Goal: Task Accomplishment & Management: Use online tool/utility

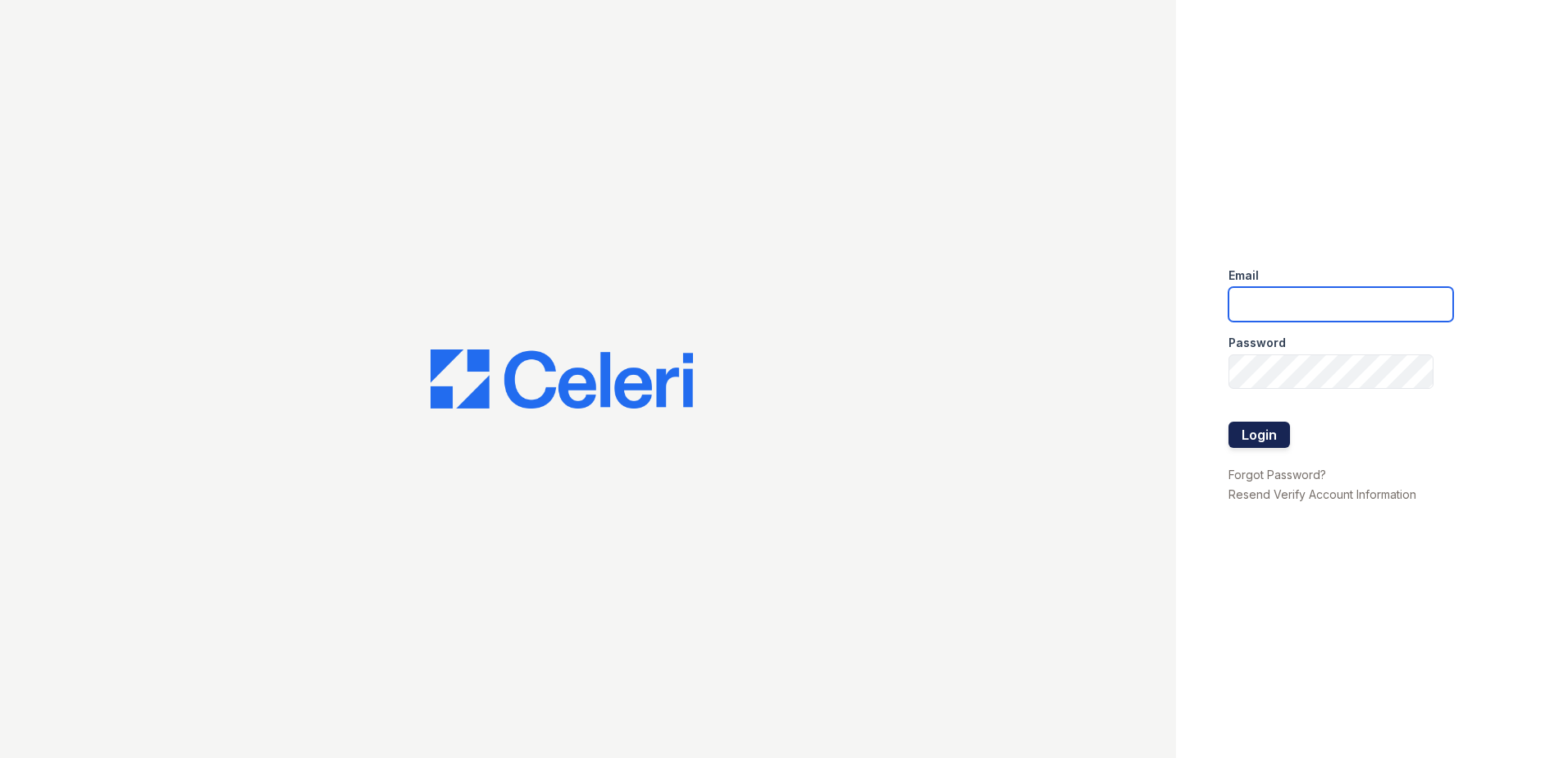
type input "[EMAIL_ADDRESS][DOMAIN_NAME]"
click at [1254, 443] on button "Login" at bounding box center [1259, 435] width 62 height 26
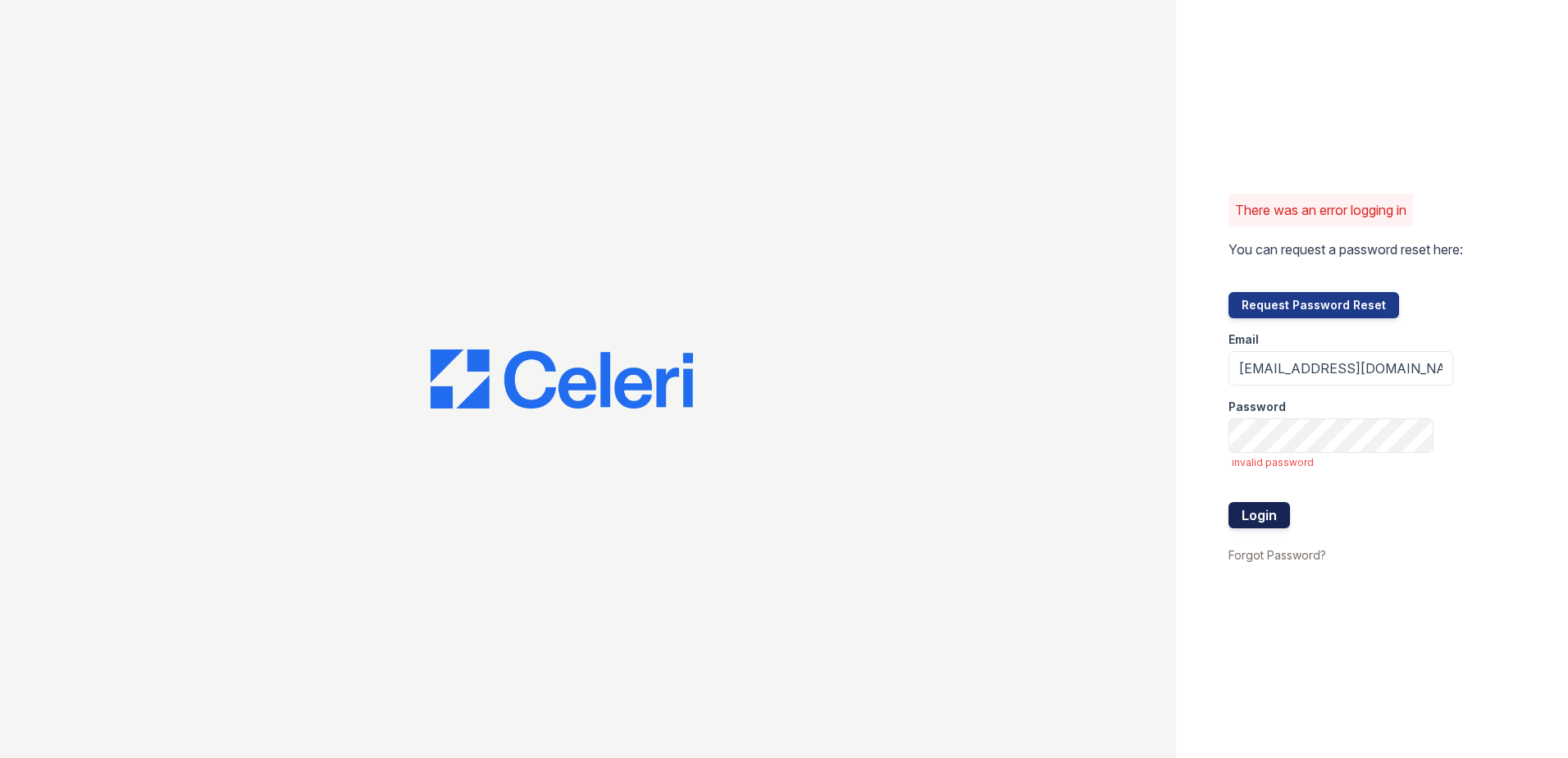
click at [1253, 517] on button "Login" at bounding box center [1259, 515] width 62 height 26
click at [1349, 378] on input "[EMAIL_ADDRESS][DOMAIN_NAME]" at bounding box center [1340, 368] width 225 height 35
click at [1408, 372] on input "[EMAIL_ADDRESS][DOMAIN_NAME]" at bounding box center [1340, 368] width 225 height 35
click at [1202, 443] on div "There was an error logging in You can request a password reset here: Request Pa…" at bounding box center [1372, 379] width 392 height 758
click at [1270, 517] on button "Login" at bounding box center [1259, 515] width 62 height 26
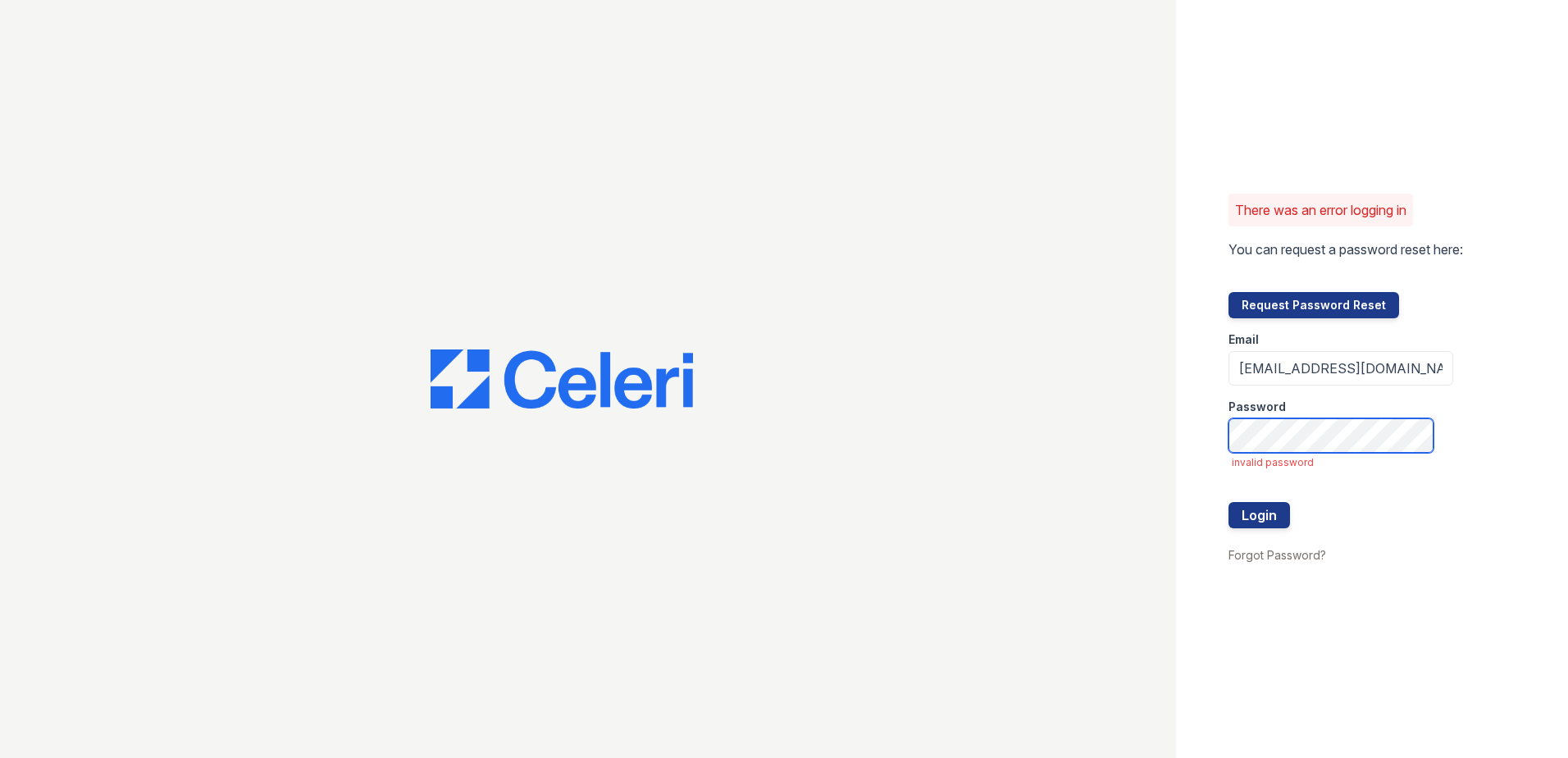
click at [1028, 465] on div "There was an error logging in You can request a password reset here: Request Pa…" at bounding box center [784, 379] width 1568 height 758
click at [1371, 373] on input "[EMAIL_ADDRESS][DOMAIN_NAME]" at bounding box center [1340, 368] width 225 height 35
click at [1299, 368] on input "[EMAIL_ADDRESS][DOMAIN_NAME]" at bounding box center [1340, 368] width 225 height 35
click at [1414, 365] on input "[EMAIL_ADDRESS][DOMAIN_NAME]" at bounding box center [1340, 368] width 225 height 35
click at [1284, 314] on button "Request Password Reset" at bounding box center [1313, 305] width 171 height 26
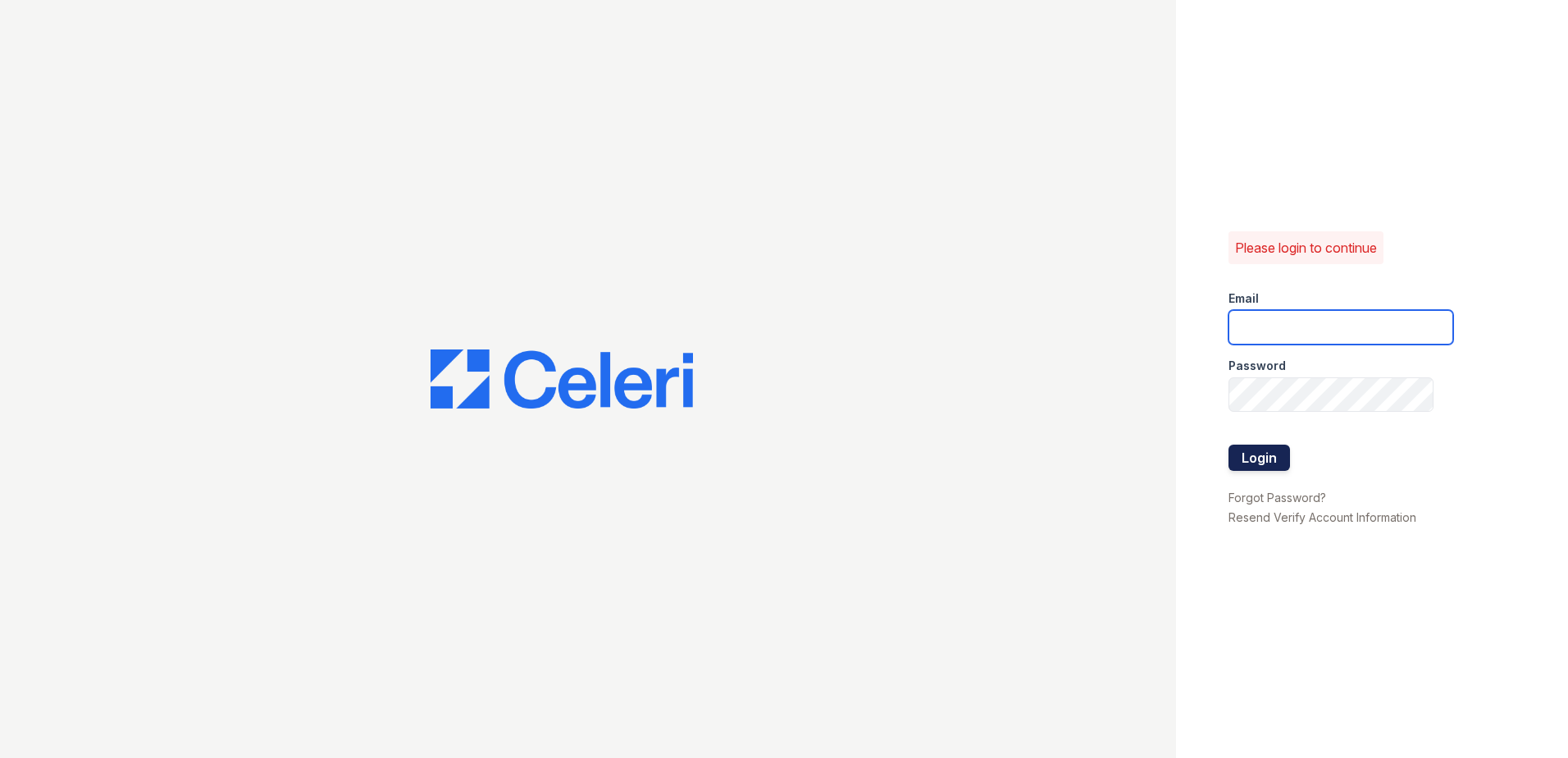
type input "[EMAIL_ADDRESS][DOMAIN_NAME]"
click at [1273, 468] on button "Login" at bounding box center [1259, 458] width 62 height 26
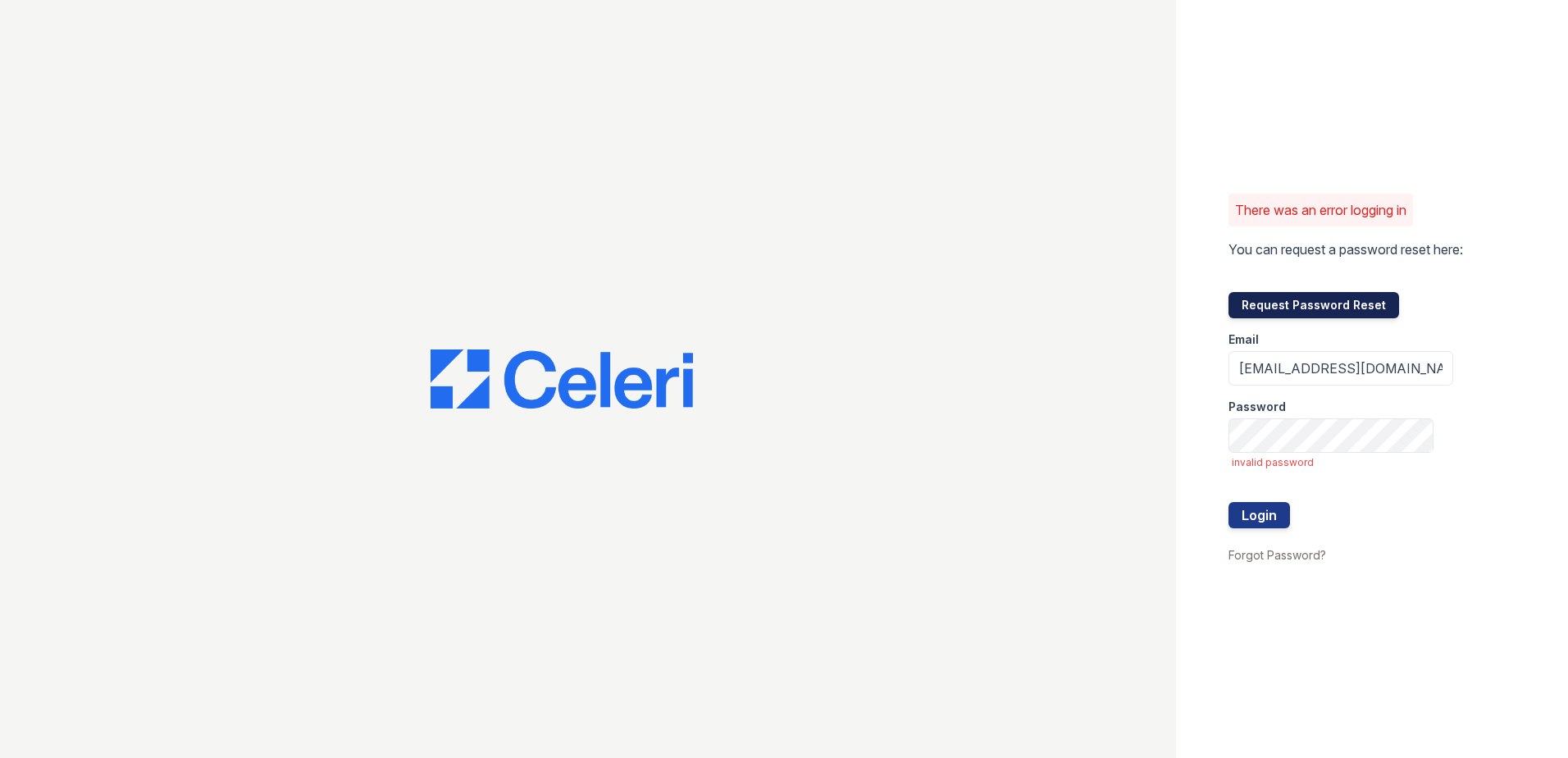
click at [1291, 311] on button "Request Password Reset" at bounding box center [1313, 305] width 171 height 26
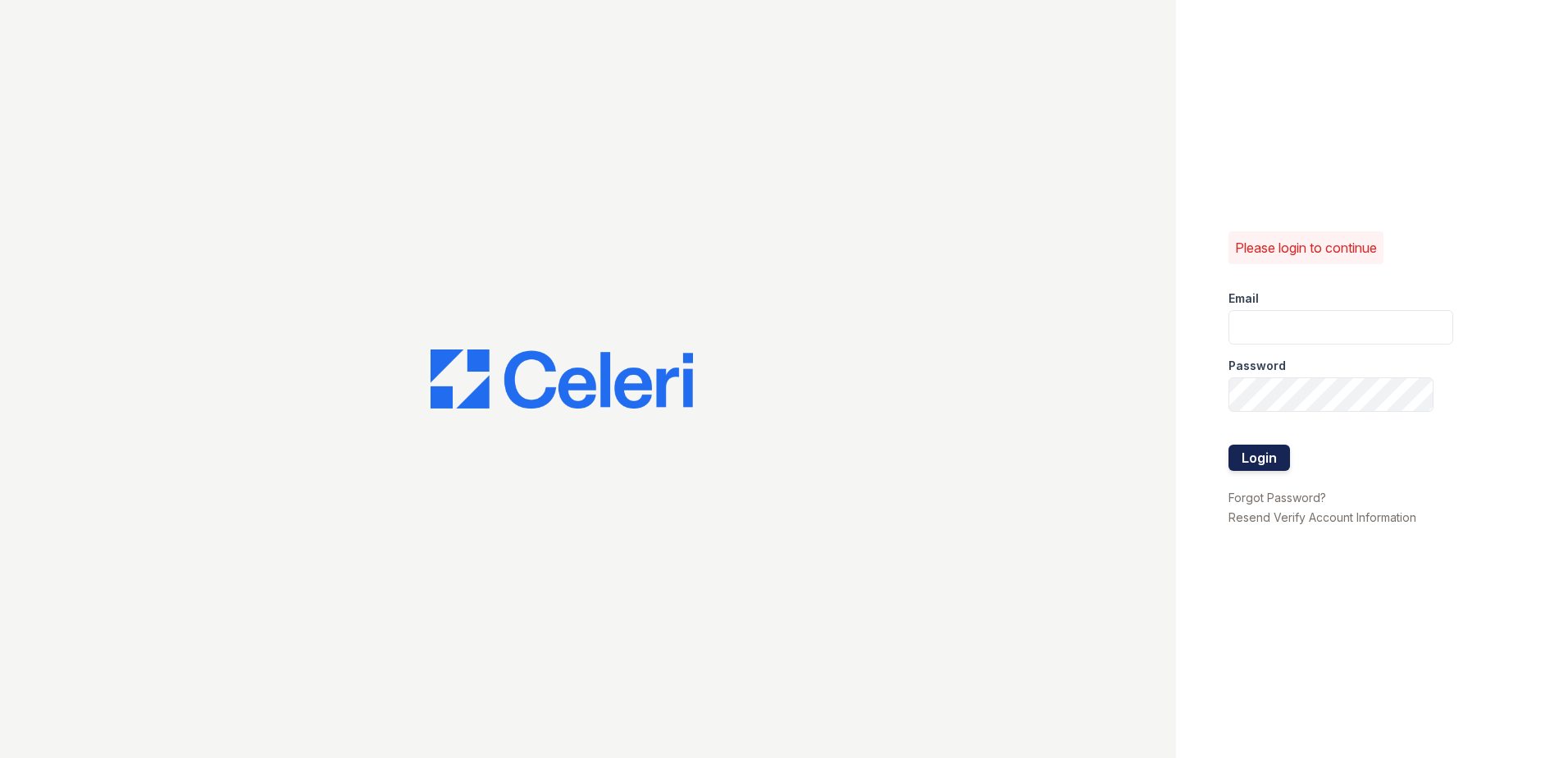
type input "[EMAIL_ADDRESS][DOMAIN_NAME]"
click at [1271, 463] on button "Login" at bounding box center [1259, 458] width 62 height 26
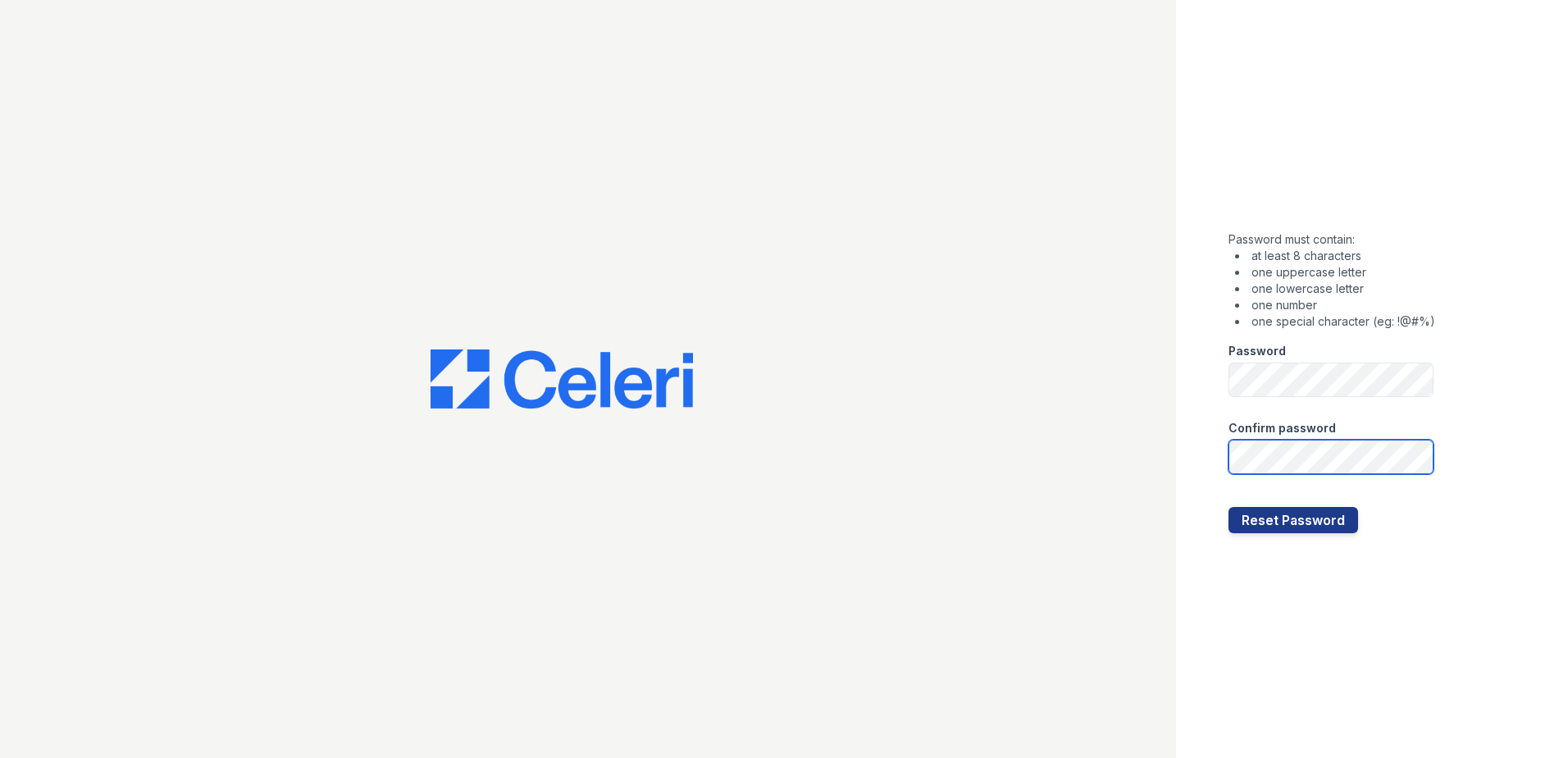
click at [1228, 507] on button "Reset Password" at bounding box center [1293, 520] width 129 height 26
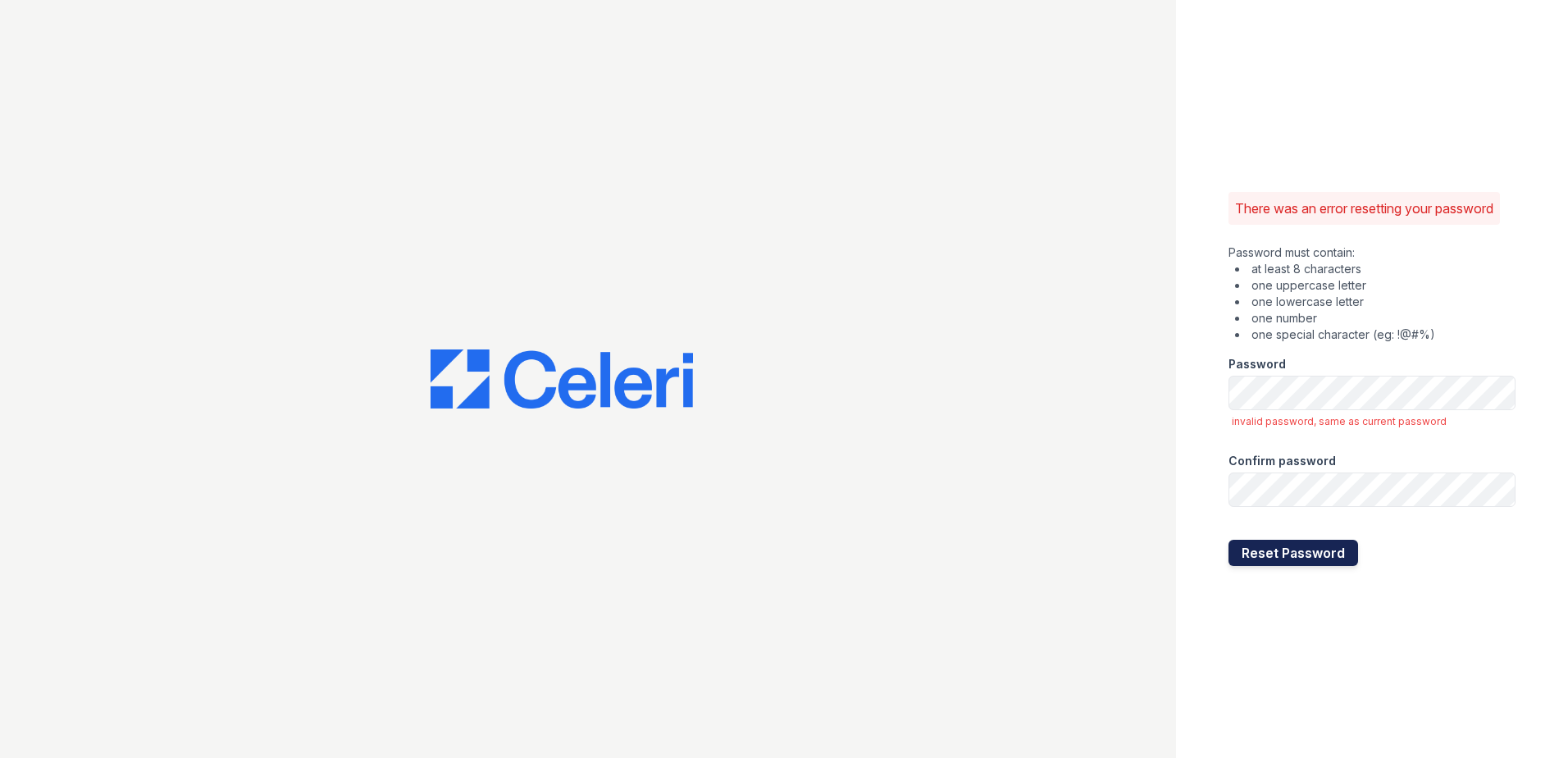
click at [1237, 555] on button "Reset Password" at bounding box center [1293, 553] width 129 height 26
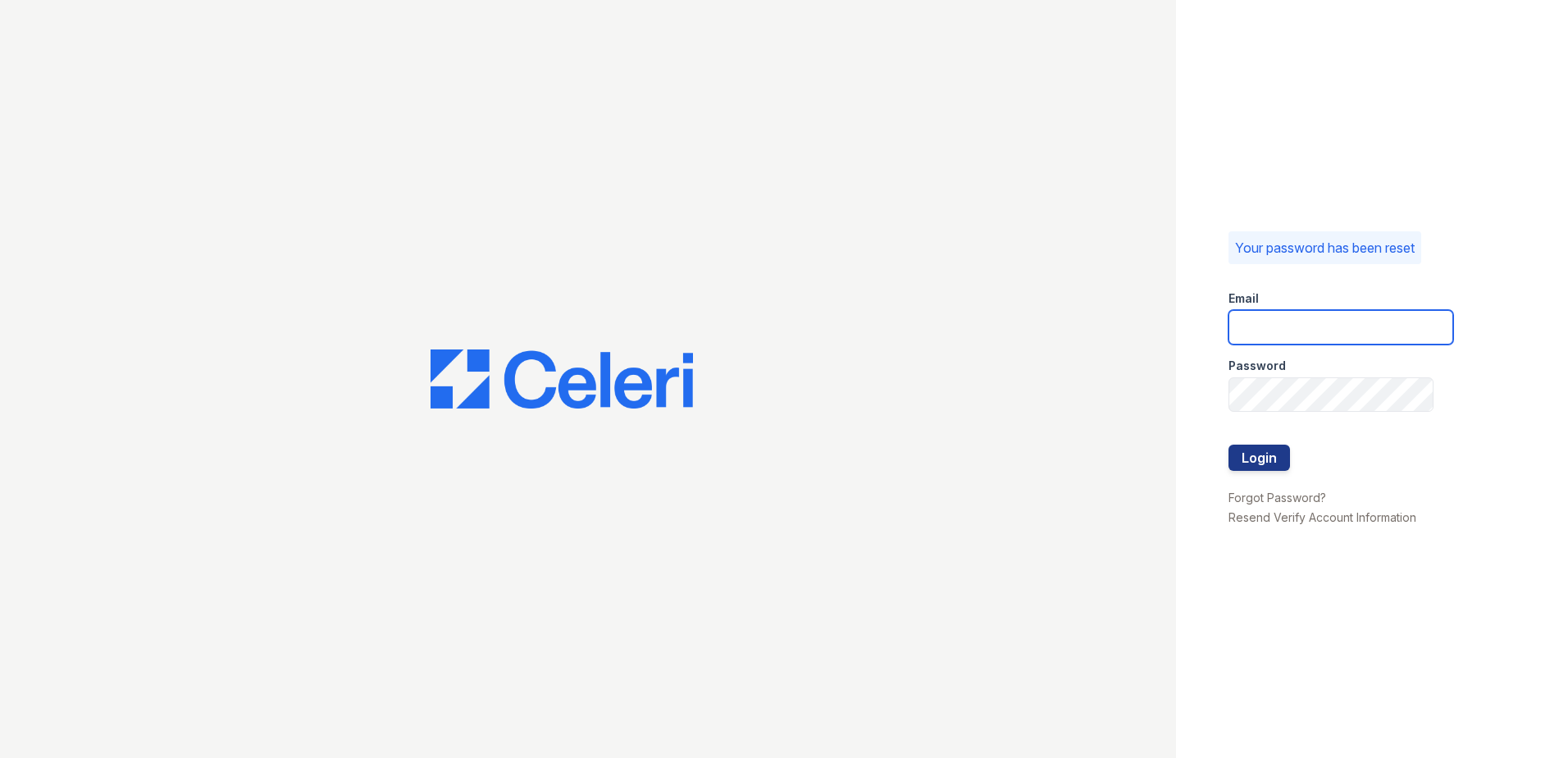
type input "nkassem@trinity-pm.com"
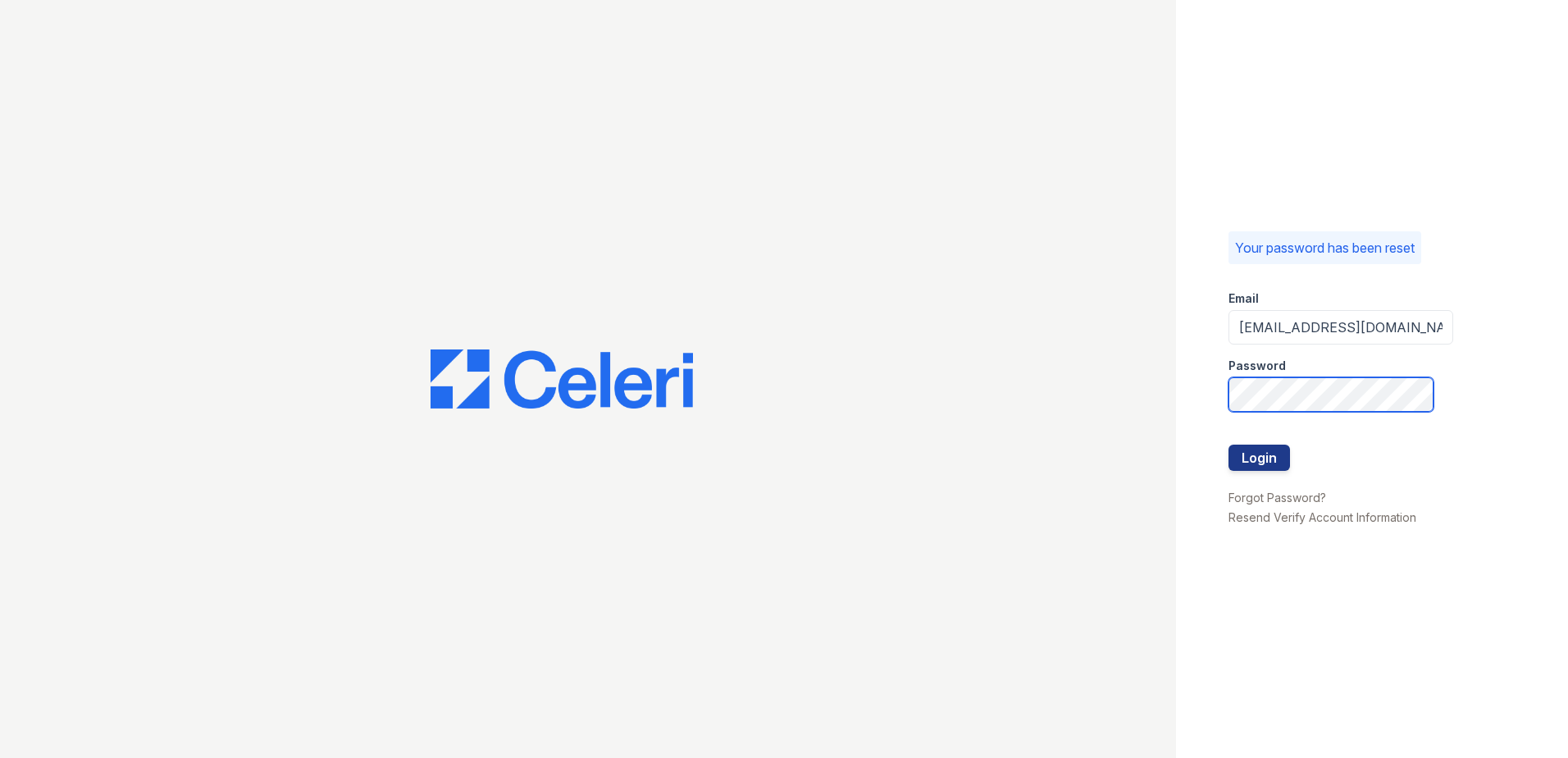
click at [1176, 400] on div "Your password has been reset Email nkassem@trinity-pm.com Password Login Forgot…" at bounding box center [1372, 379] width 392 height 758
click at [1073, 410] on div "Your password has been reset Email nkassem@trinity-pm.com Password Login Forgot…" at bounding box center [784, 379] width 1568 height 758
click at [1228, 445] on button "Login" at bounding box center [1259, 458] width 62 height 26
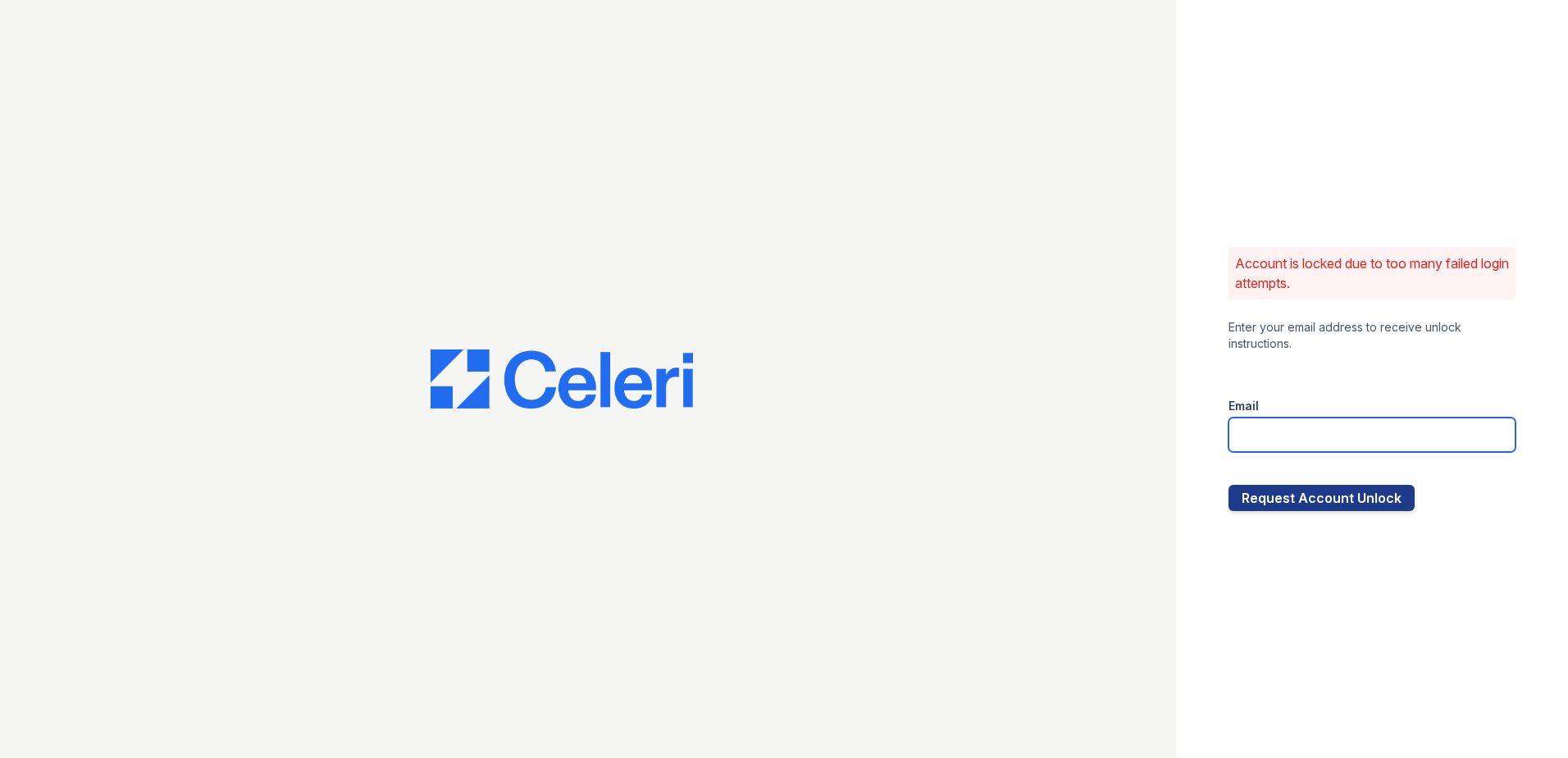
click at [1310, 431] on input "email" at bounding box center [1371, 435] width 287 height 35
type input "nkassem@trinity-pm.com"
click at [1307, 503] on button "Request Account Unlock" at bounding box center [1320, 497] width 186 height 26
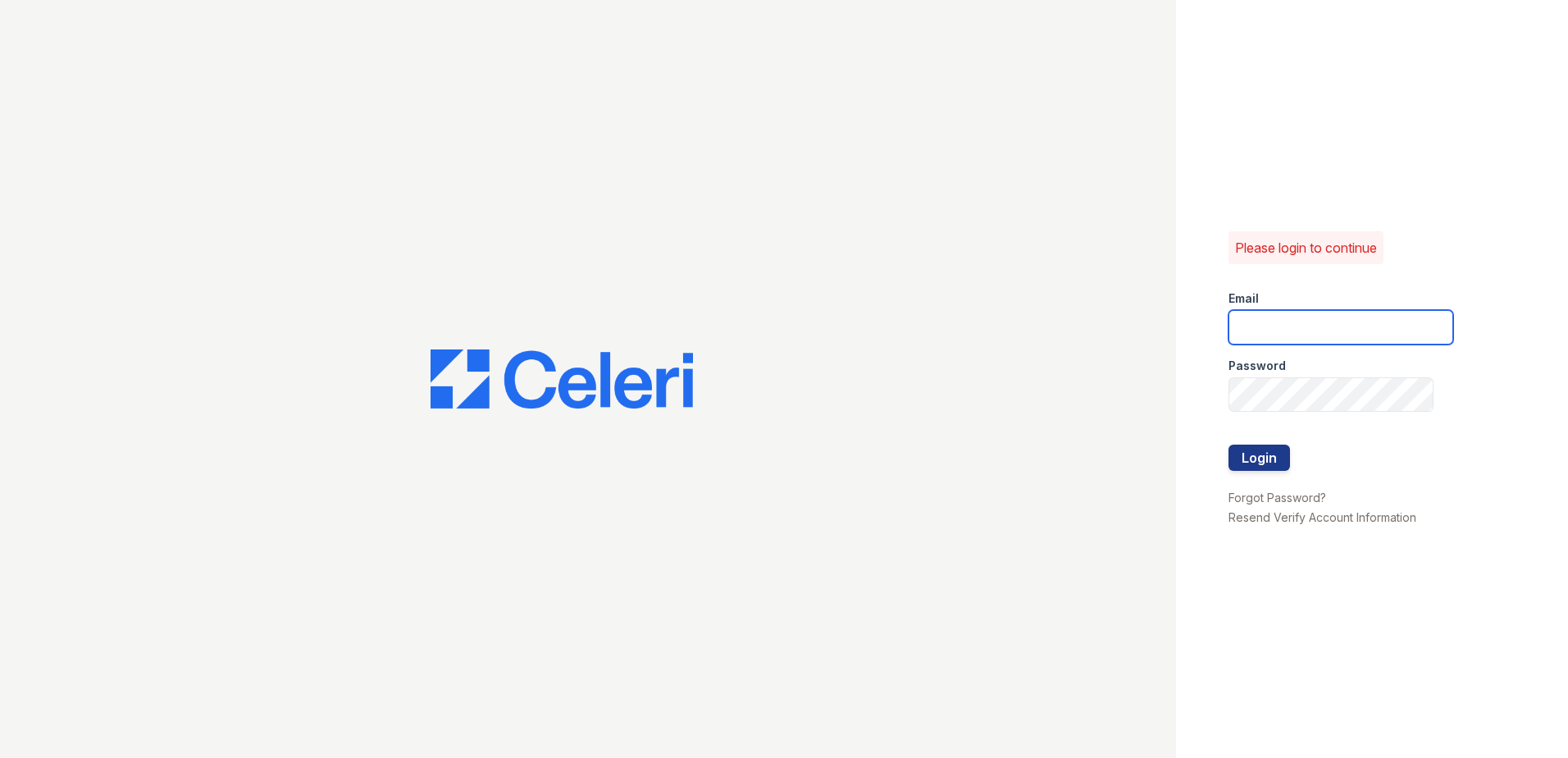
type input "[EMAIL_ADDRESS][DOMAIN_NAME]"
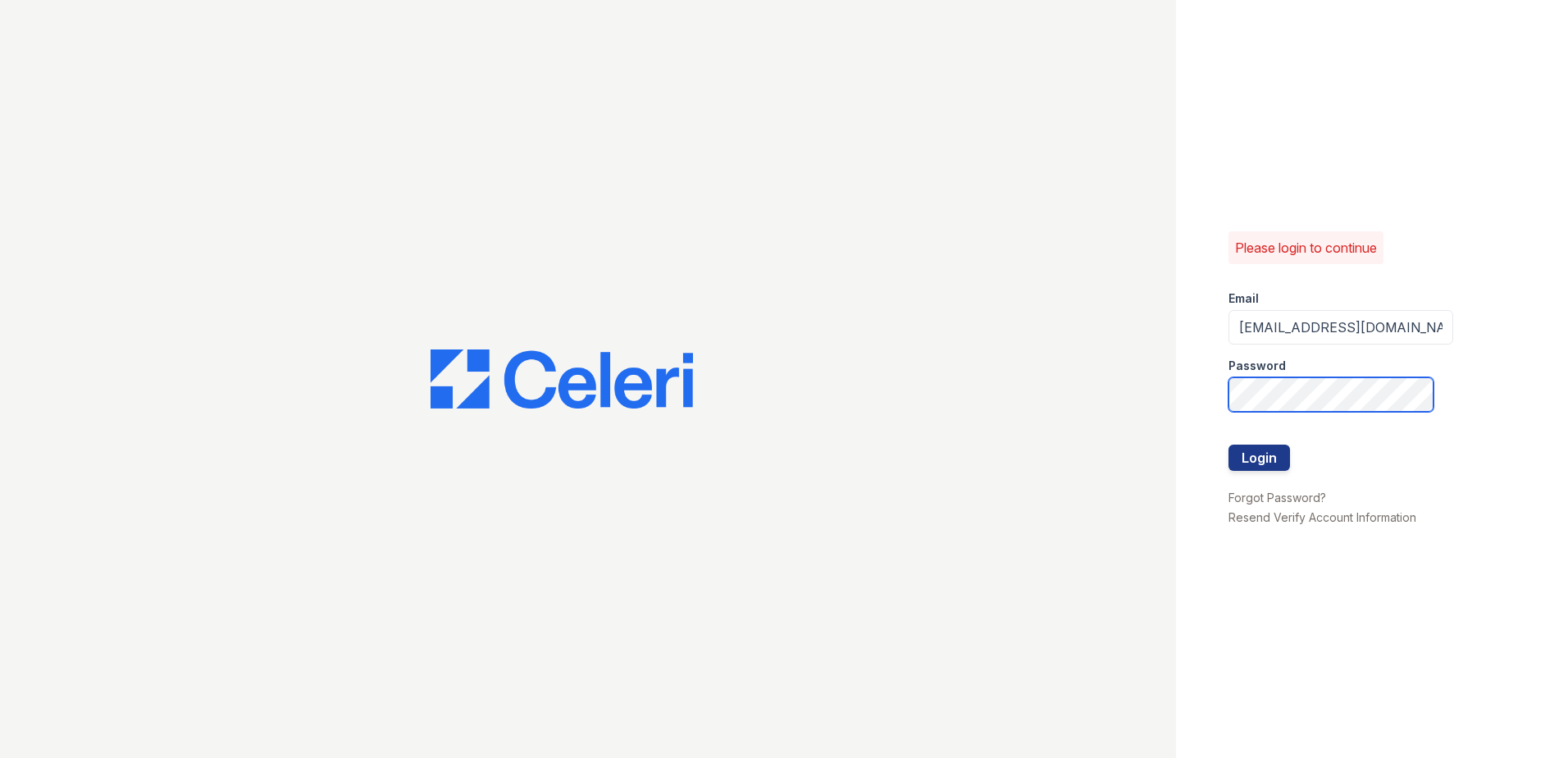
click at [1177, 400] on div "Please login to continue Email [EMAIL_ADDRESS][DOMAIN_NAME] Password Login Forg…" at bounding box center [1372, 379] width 392 height 758
click at [1247, 453] on button "Login" at bounding box center [1259, 458] width 62 height 26
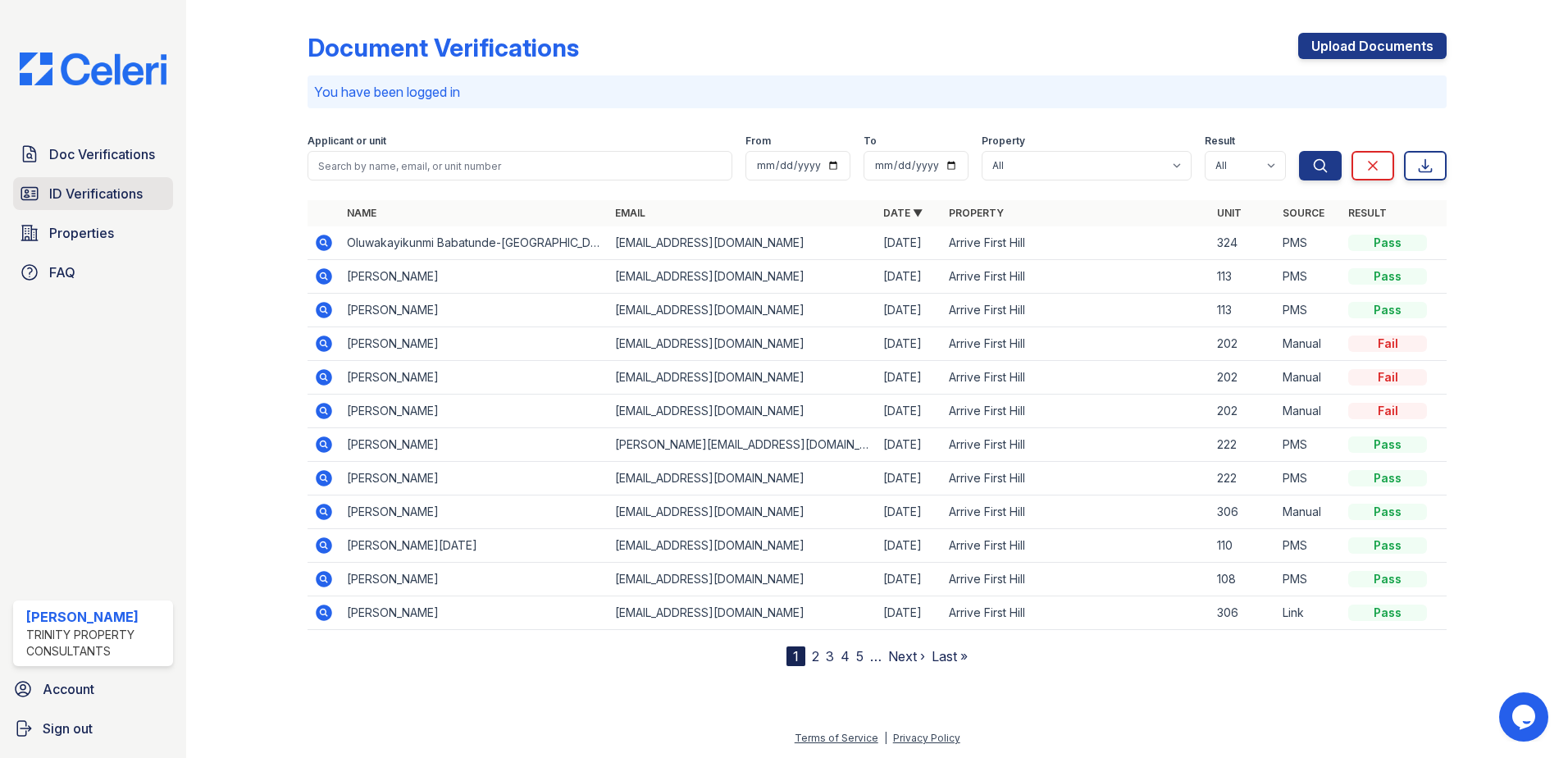
click at [127, 188] on span "ID Verifications" at bounding box center [95, 194] width 93 height 20
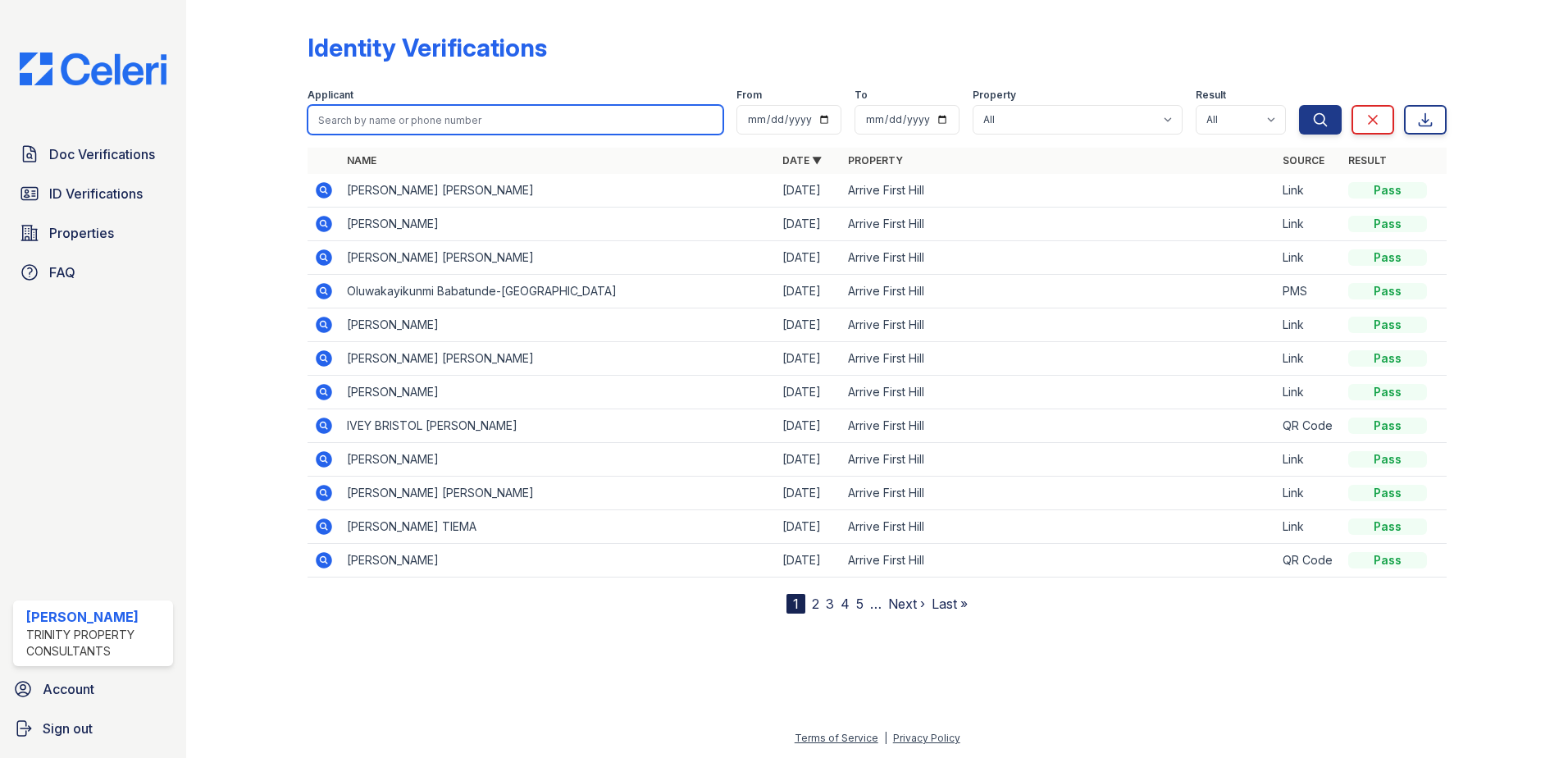
click at [386, 115] on input "search" at bounding box center [515, 120] width 416 height 30
type input "[PERSON_NAME]"
click at [1299, 105] on button "Search" at bounding box center [1319, 120] width 43 height 30
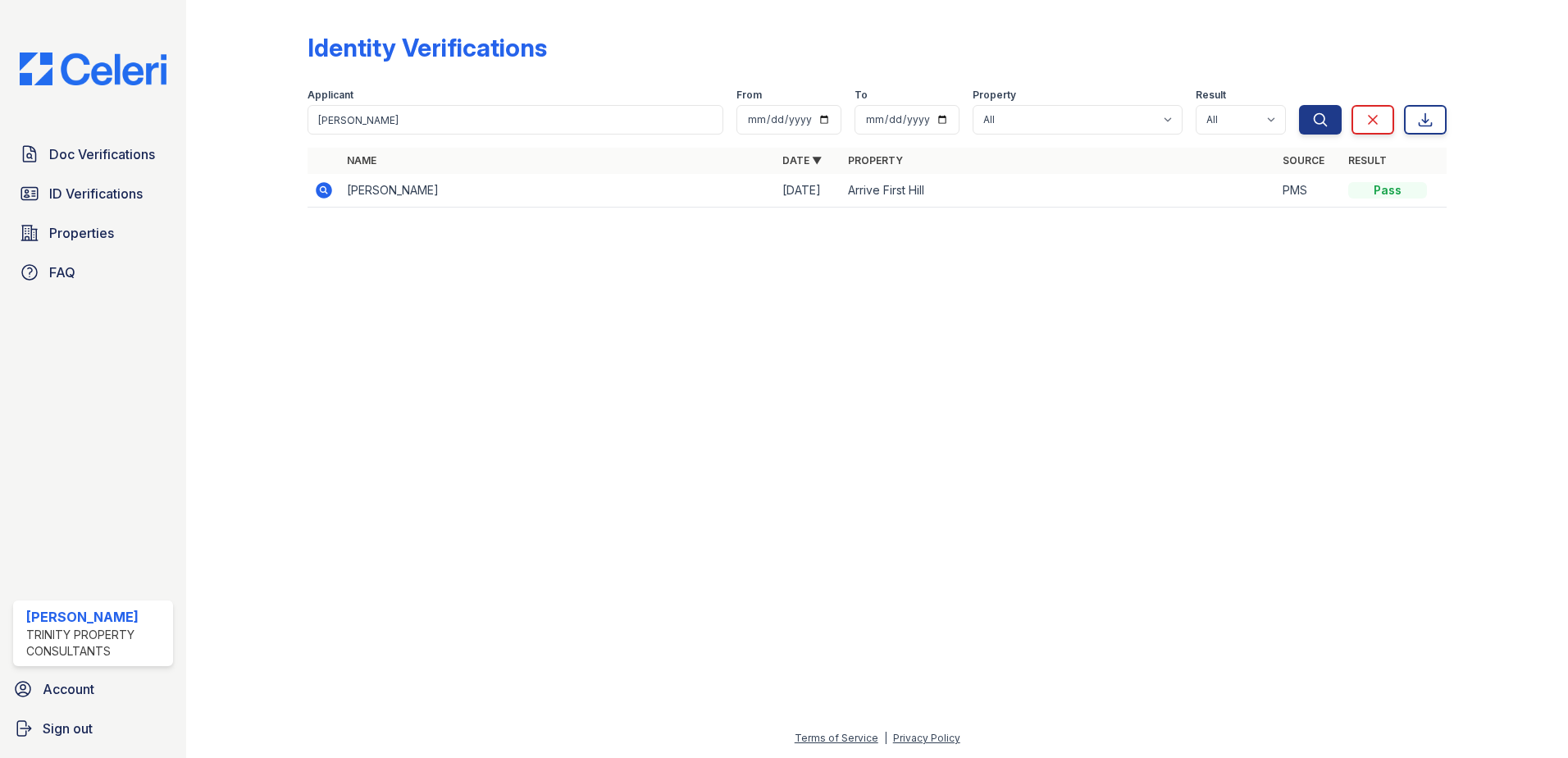
click at [325, 188] on icon at bounding box center [324, 190] width 20 height 20
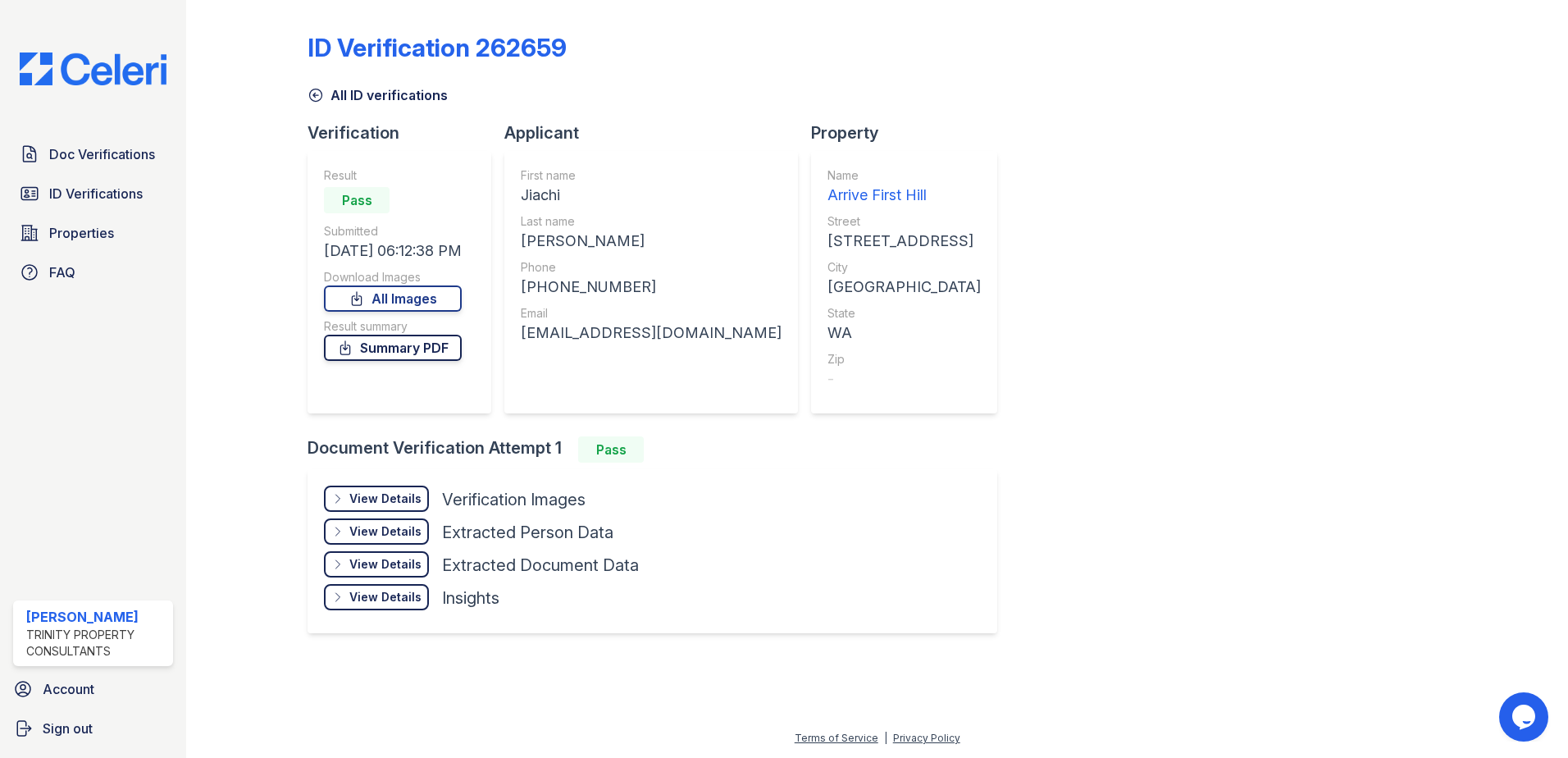
click at [398, 353] on link "Summary PDF" at bounding box center [393, 347] width 138 height 26
click at [316, 92] on icon at bounding box center [315, 95] width 16 height 16
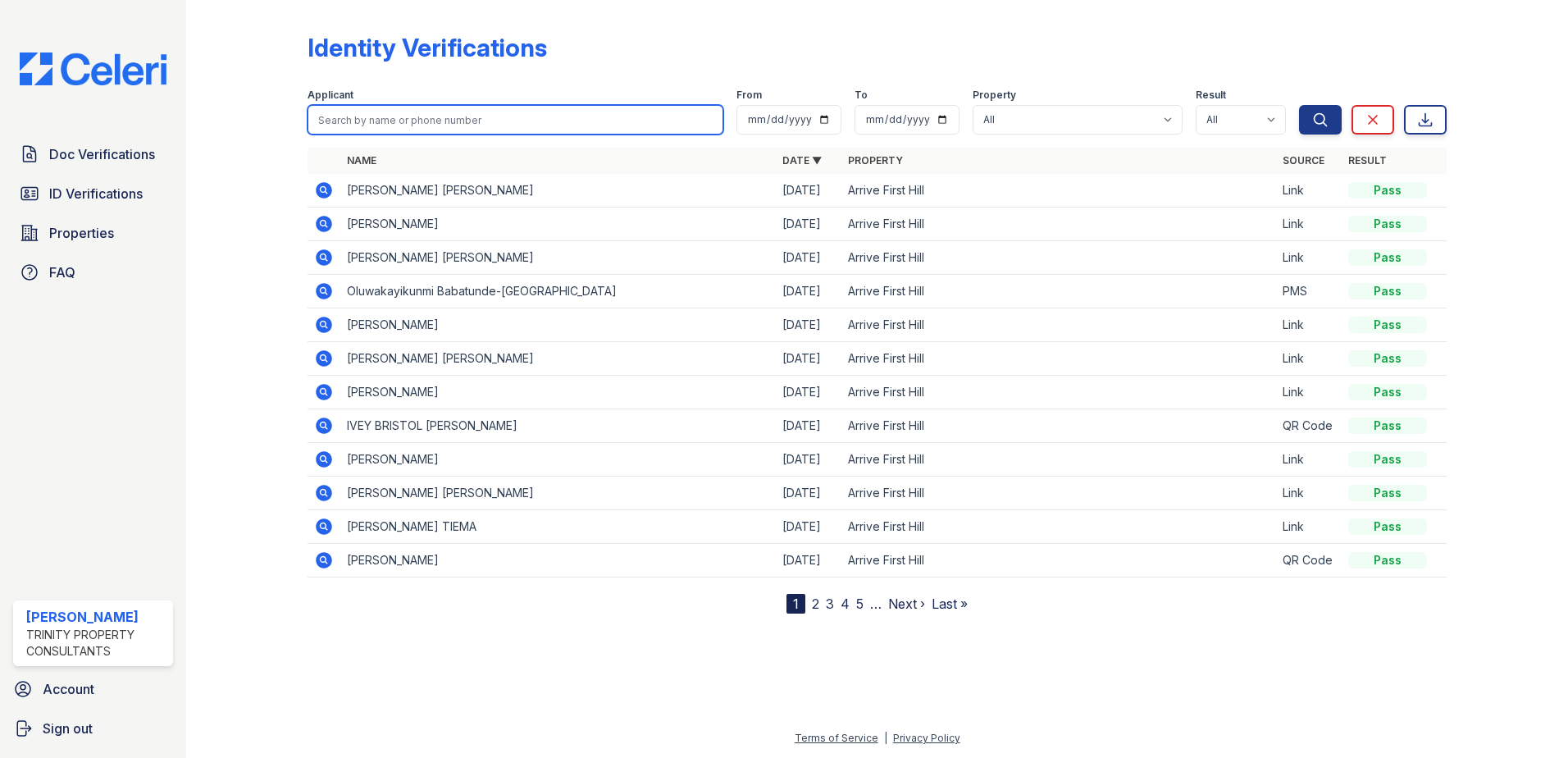
drag, startPoint x: 377, startPoint y: 119, endPoint x: 367, endPoint y: 112, distance: 12.2
click at [377, 119] on input "search" at bounding box center [515, 120] width 416 height 30
type input "ly"
click at [1299, 105] on button "Search" at bounding box center [1319, 120] width 43 height 30
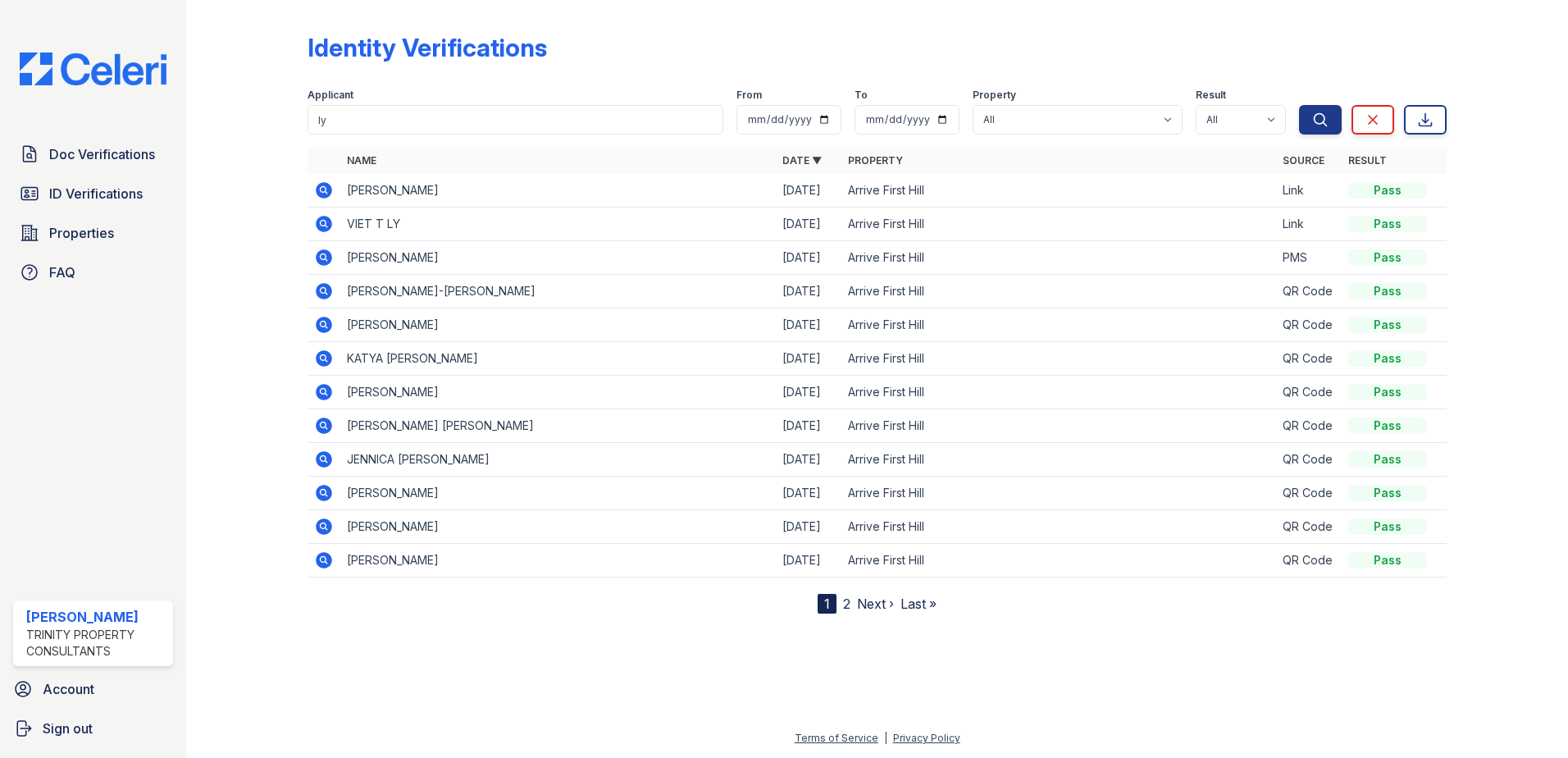
click at [321, 223] on icon at bounding box center [322, 223] width 4 height 4
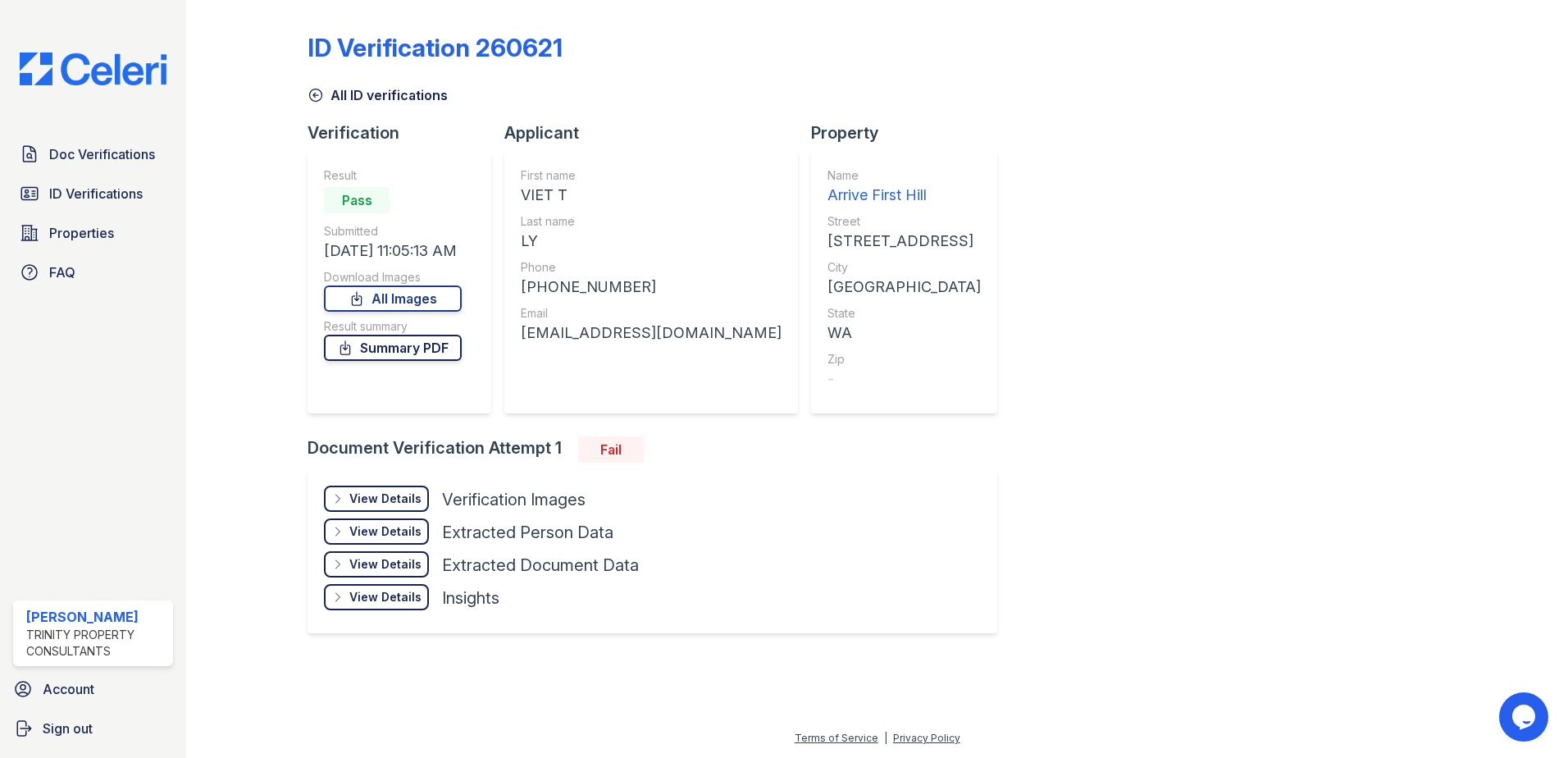
click at [410, 355] on link "Summary PDF" at bounding box center [393, 347] width 138 height 26
click at [395, 301] on link "All Images" at bounding box center [393, 298] width 138 height 26
click at [320, 95] on icon at bounding box center [315, 95] width 16 height 16
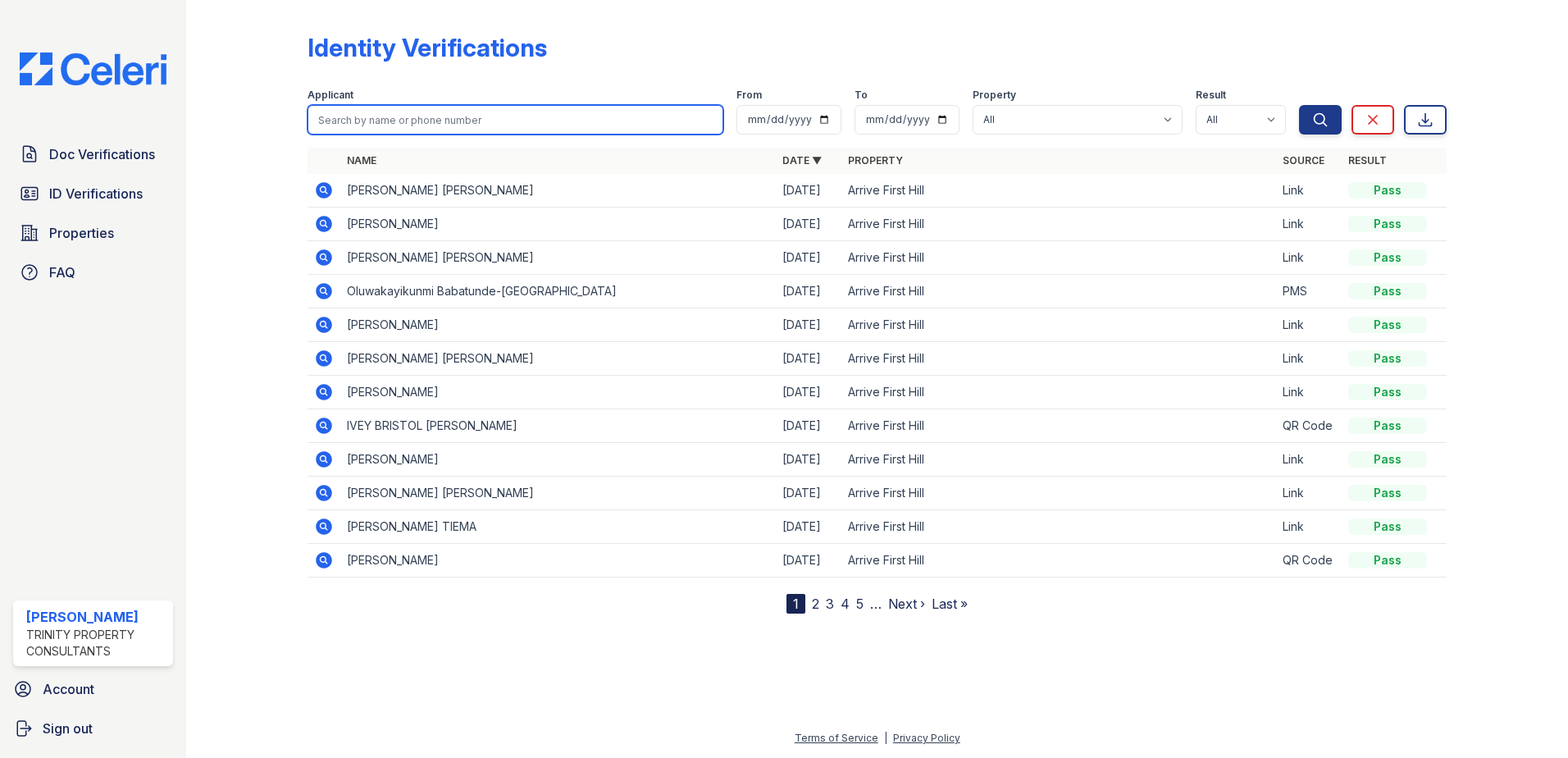
click at [390, 115] on input "search" at bounding box center [515, 120] width 416 height 30
type input "zhag"
click at [1299, 105] on button "Search" at bounding box center [1319, 120] width 43 height 30
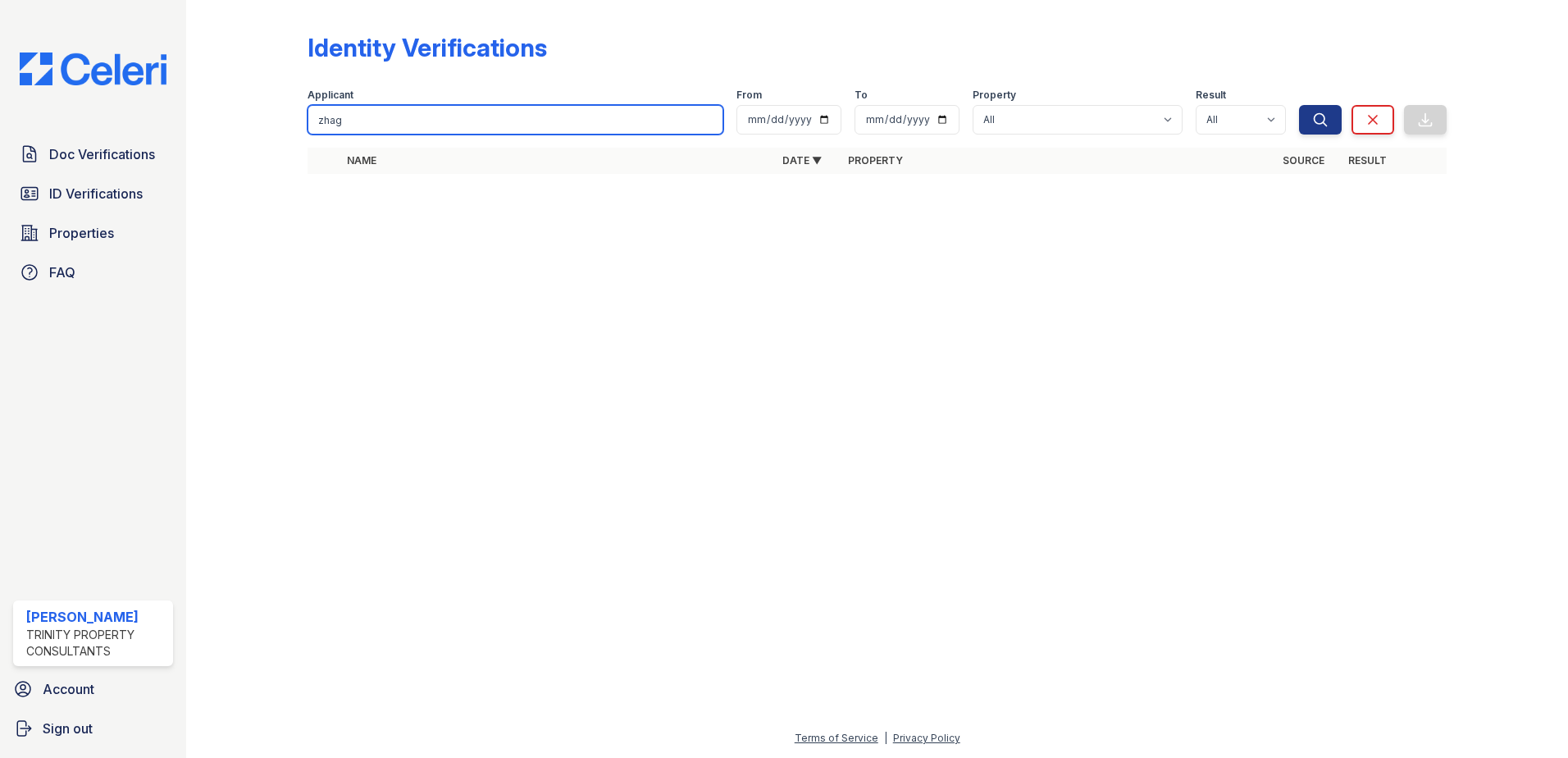
drag, startPoint x: 390, startPoint y: 113, endPoint x: 303, endPoint y: 129, distance: 88.5
click at [303, 129] on div "Identity Verifications Filter Applicant zhag From To Property All Arrive First …" at bounding box center [877, 108] width 1329 height 217
type input "zhang"
click at [1299, 105] on button "Search" at bounding box center [1319, 120] width 43 height 30
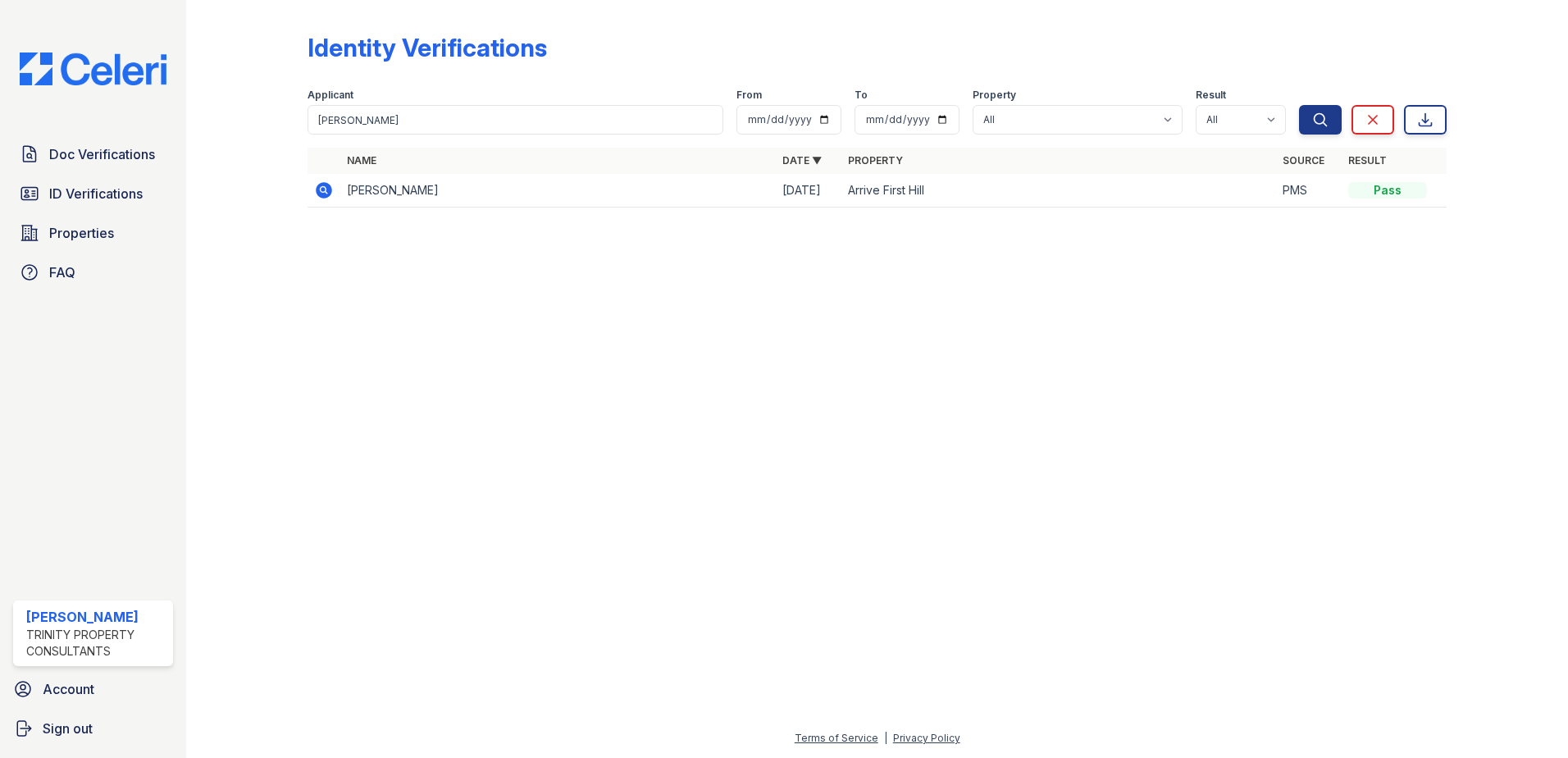
click at [320, 190] on icon at bounding box center [324, 190] width 20 height 20
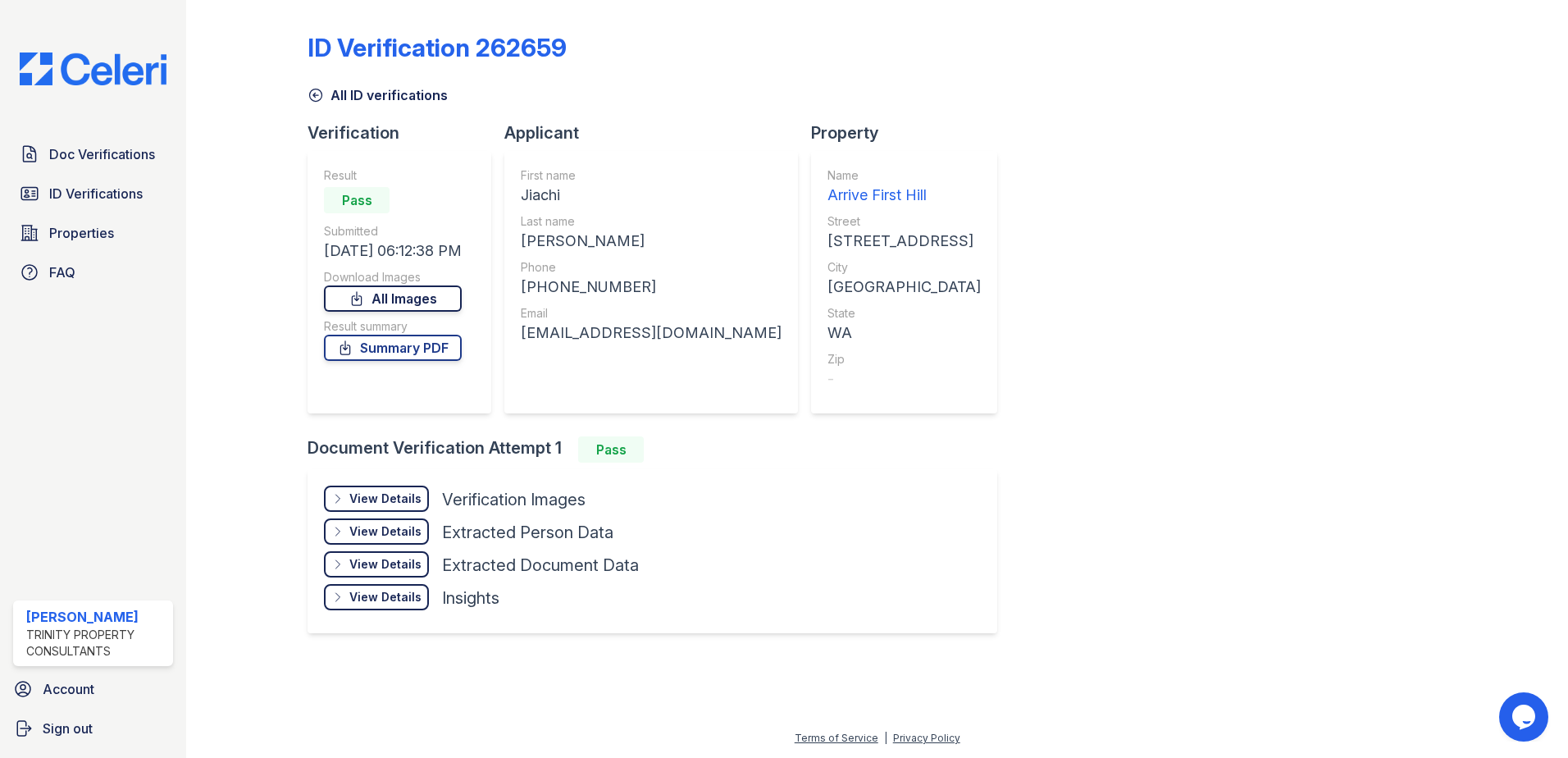
click at [377, 308] on link "All Images" at bounding box center [393, 298] width 138 height 26
click at [977, 104] on div "All ID verifications" at bounding box center [876, 91] width 1138 height 30
